Goal: Check status: Check status

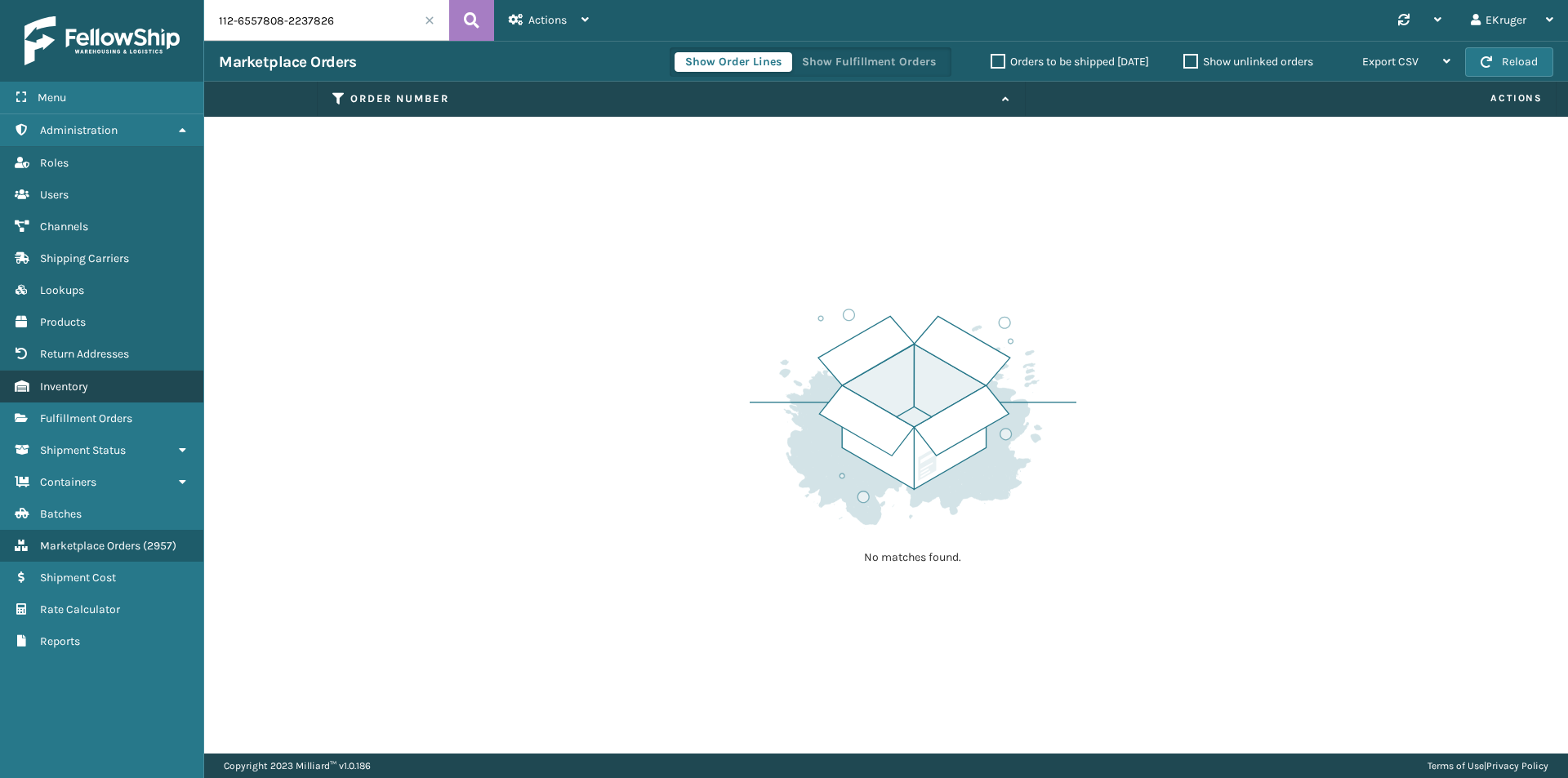
click at [104, 374] on link "Inventory" at bounding box center [101, 387] width 203 height 32
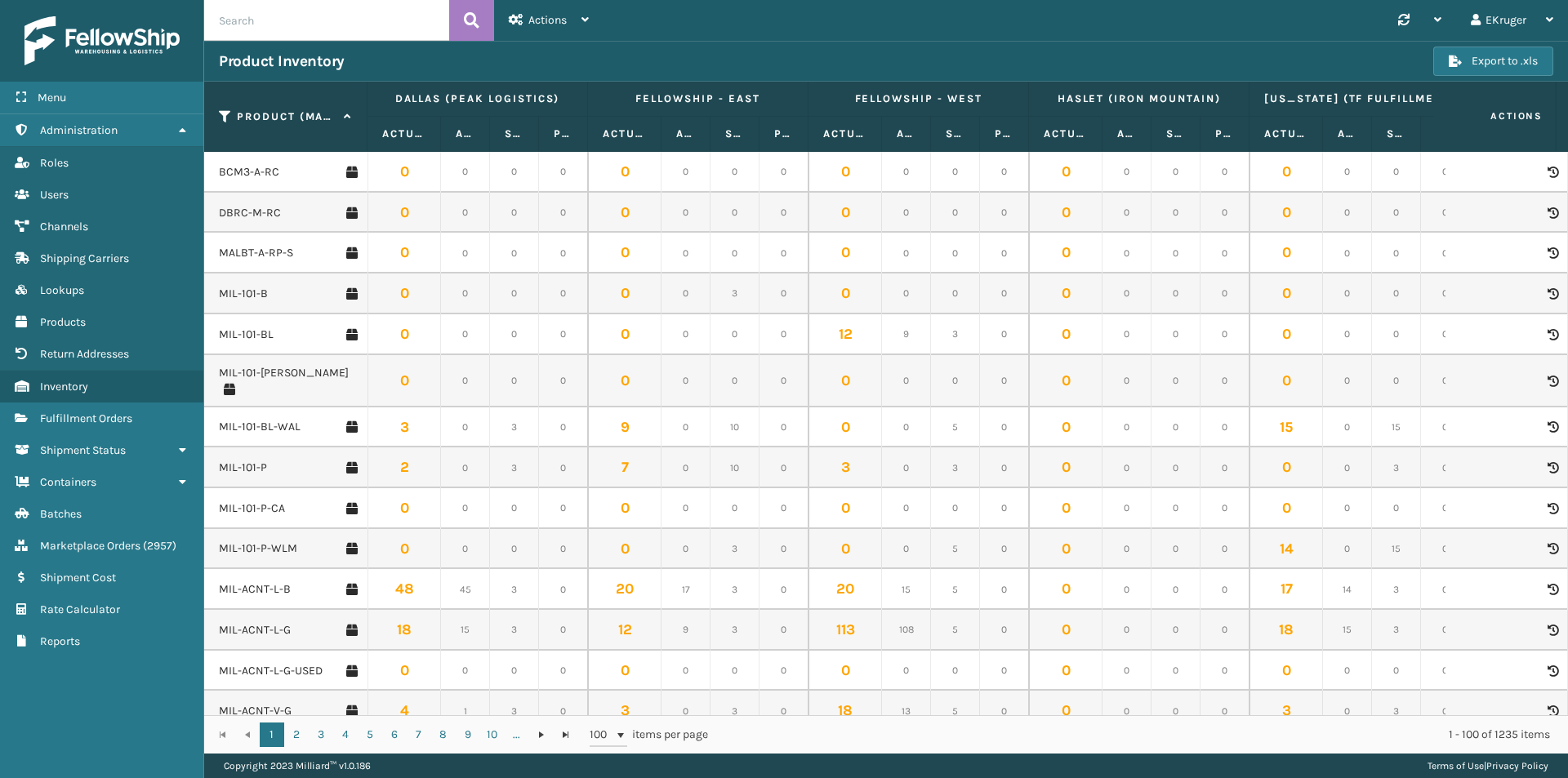
click at [321, 9] on input "text" at bounding box center [326, 20] width 245 height 40
paste input "HK612-6-Q"
type input "MIL-HK612-6-Q"
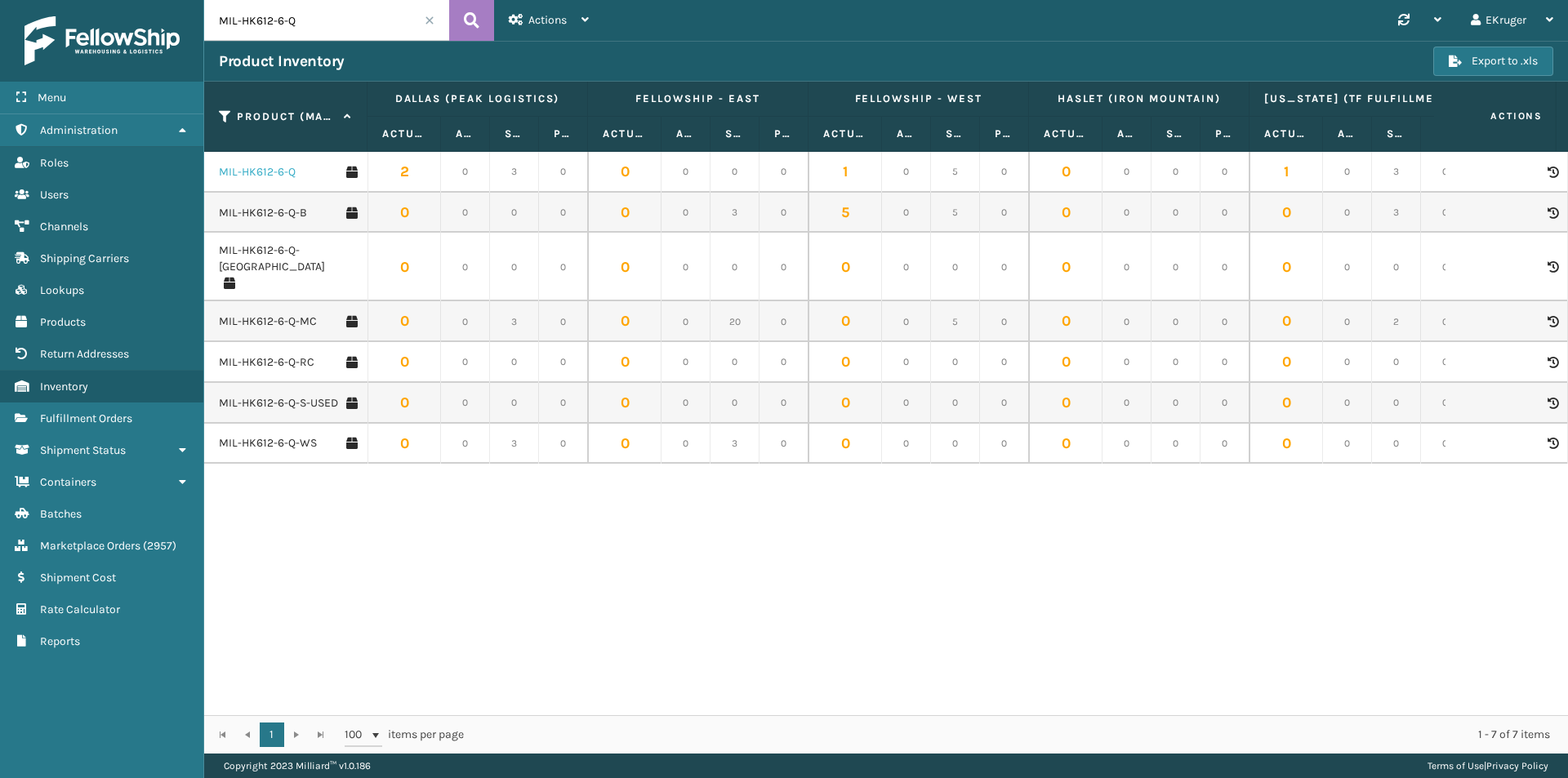
click at [269, 173] on link "MIL-HK612-6-Q" at bounding box center [257, 172] width 77 height 17
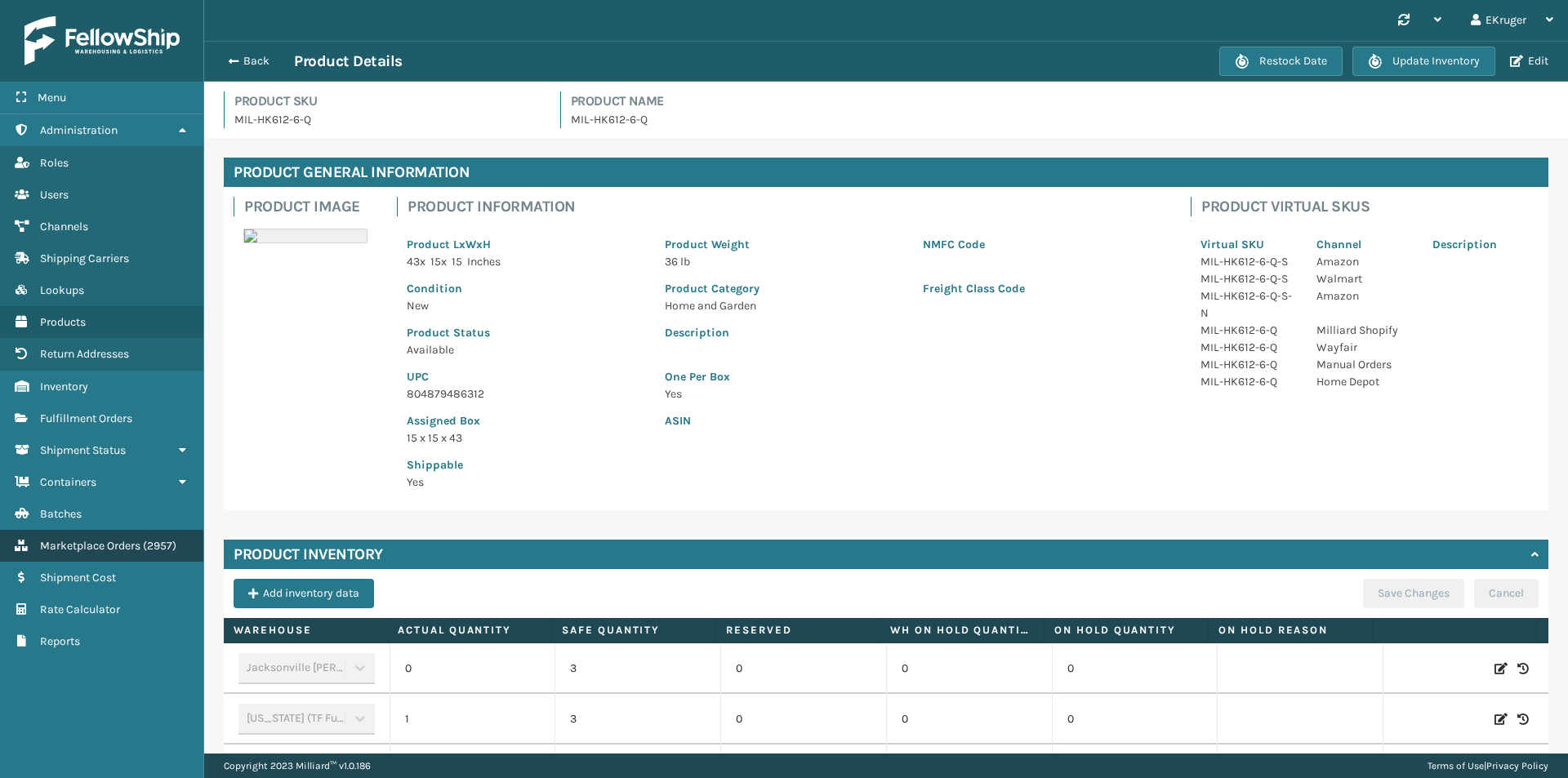
click at [120, 544] on span "Marketplace Orders" at bounding box center [90, 546] width 100 height 14
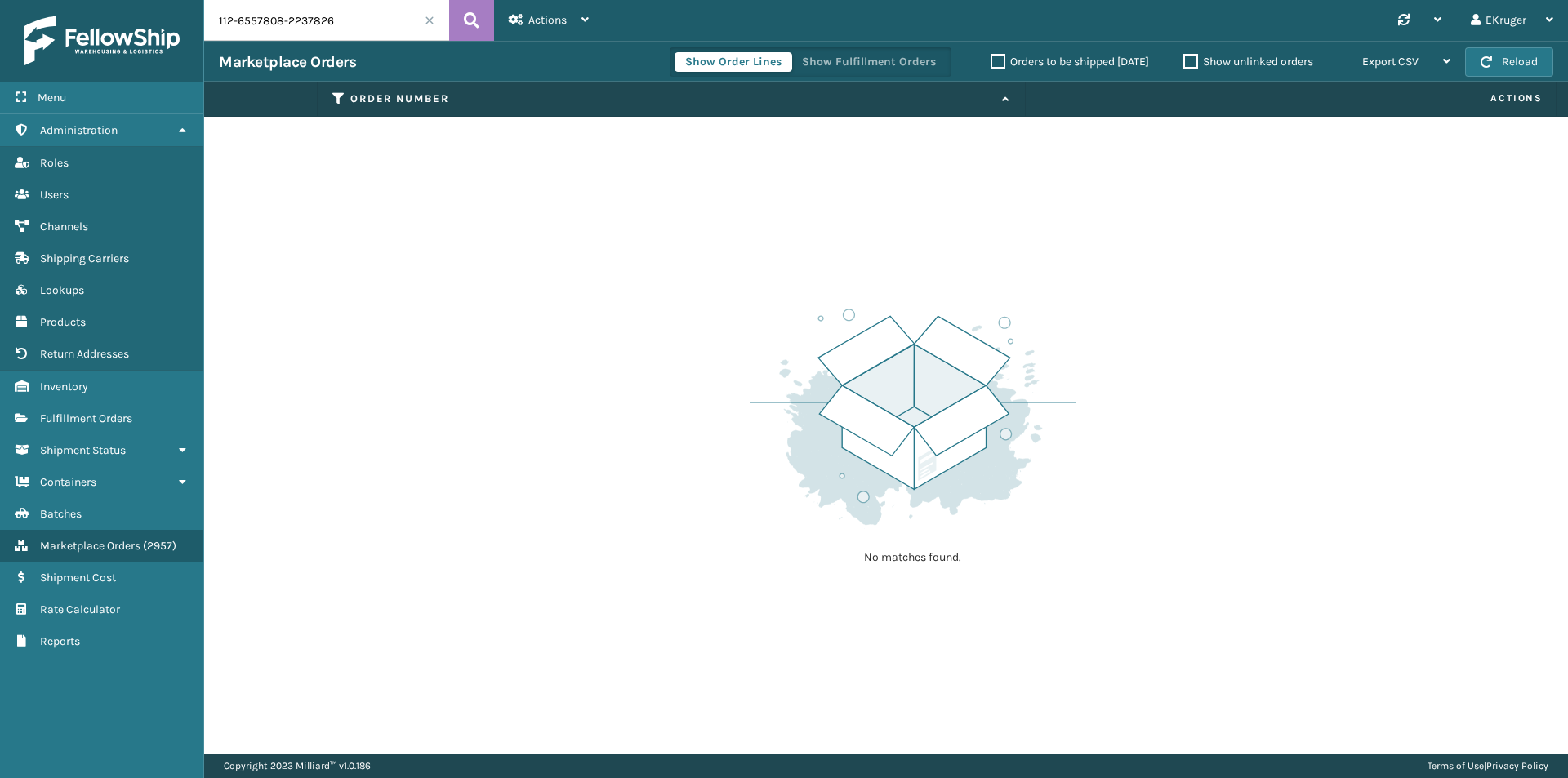
click at [343, 16] on input "112-6557808-2237826" at bounding box center [326, 20] width 245 height 40
drag, startPoint x: 313, startPoint y: 24, endPoint x: 236, endPoint y: 29, distance: 77.2
click at [236, 29] on input "112-6557808-2237826" at bounding box center [326, 20] width 245 height 40
type input "112-3023459-8477803"
click at [463, 25] on button at bounding box center [471, 20] width 45 height 40
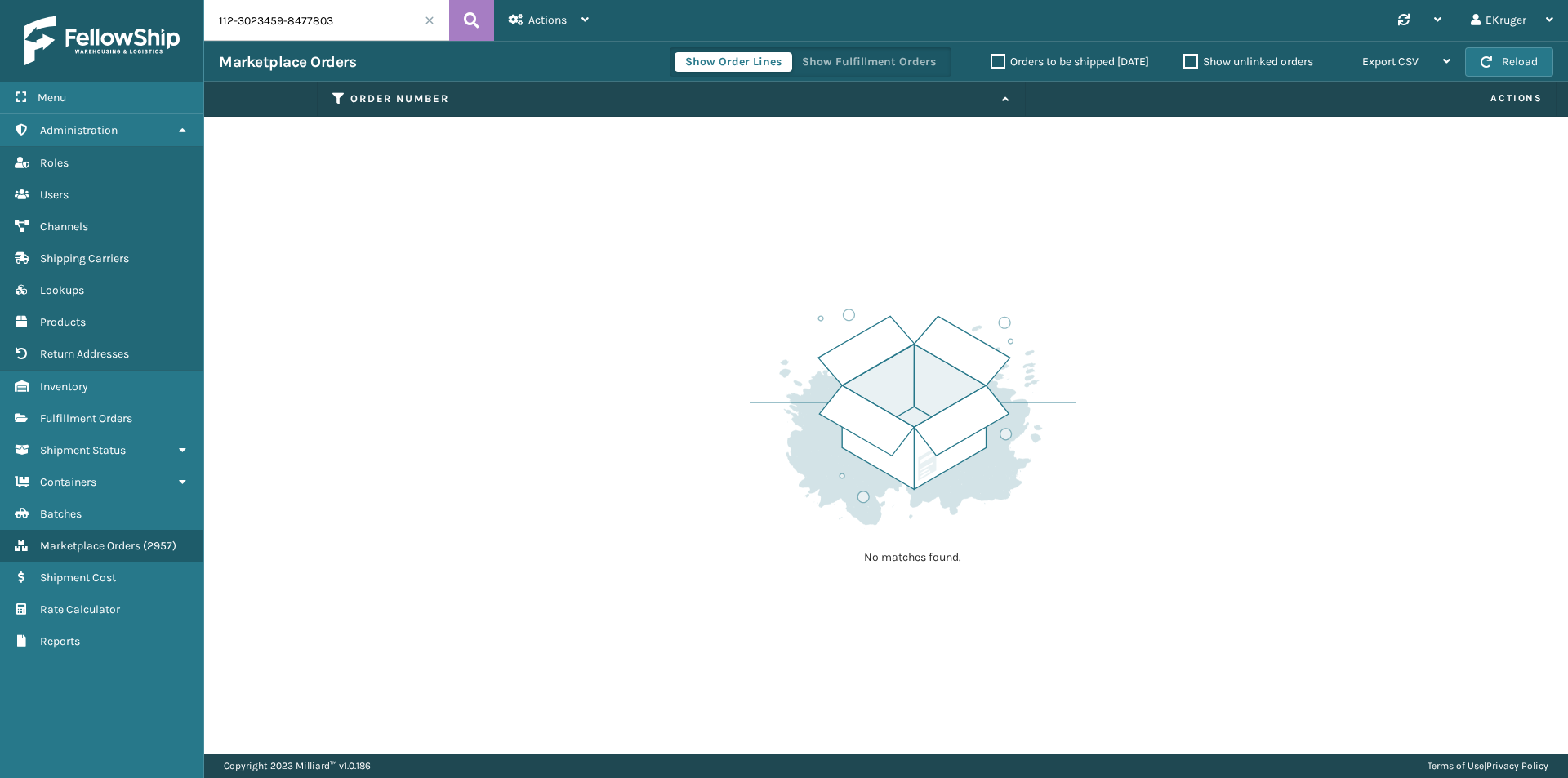
drag, startPoint x: 357, startPoint y: 21, endPoint x: 207, endPoint y: 21, distance: 150.0
click at [207, 21] on input "112-3023459-8477803" at bounding box center [326, 20] width 245 height 40
